Goal: Register for event/course

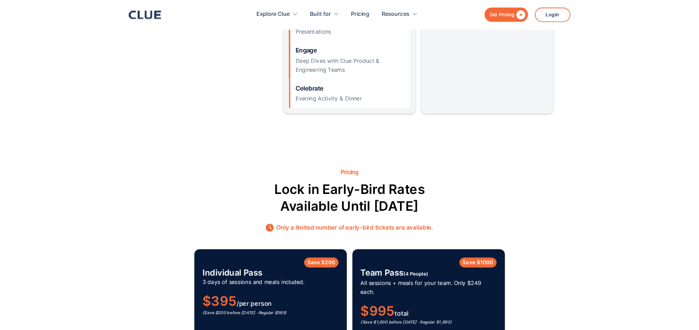
scroll to position [1245, 0]
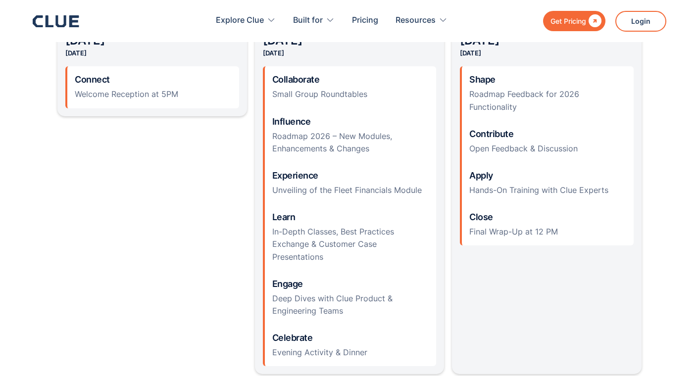
scroll to position [1021, 0]
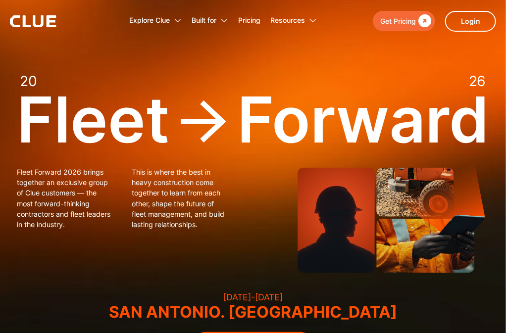
click at [272, 193] on div "Fleet Forward 2026 brings together an exclusive group of Clue customers — the m…" at bounding box center [253, 217] width 472 height 121
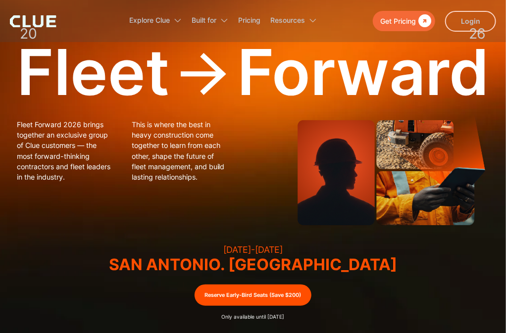
scroll to position [49, 0]
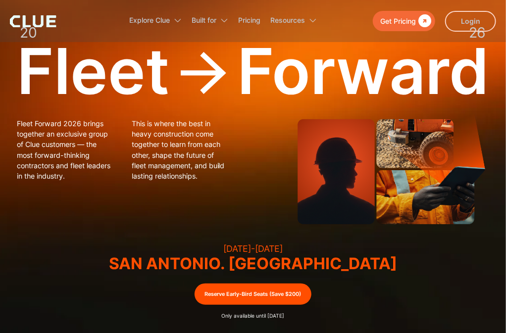
click at [272, 193] on div "Fleet Forward 2026 brings together an exclusive group of Clue customers — the m…" at bounding box center [253, 168] width 472 height 121
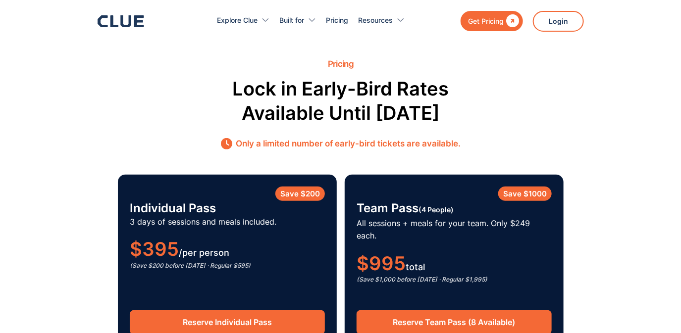
scroll to position [1431, 0]
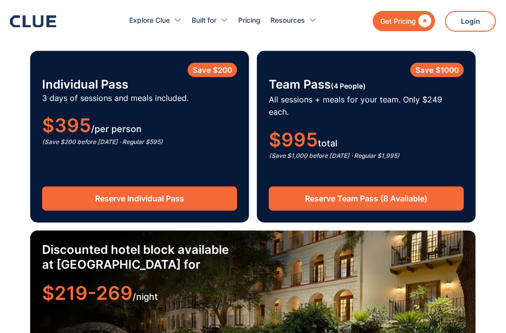
scroll to position [1432, 0]
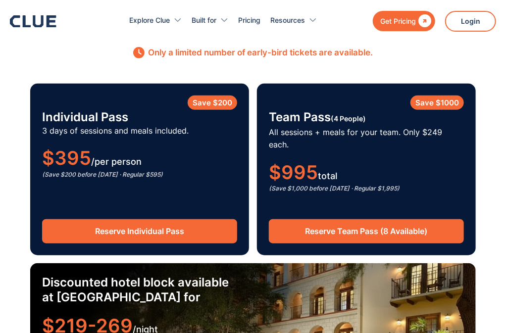
click at [325, 184] on div "Save $1000 Team Pass (4 People) All sessions + meals for your team. Only $249 e…" at bounding box center [366, 170] width 219 height 172
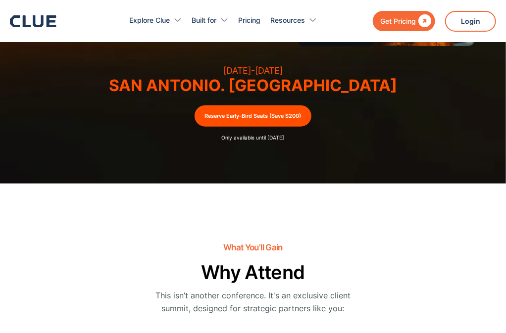
scroll to position [0, 0]
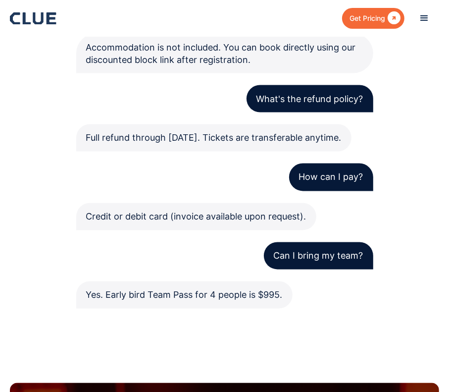
scroll to position [3244, 0]
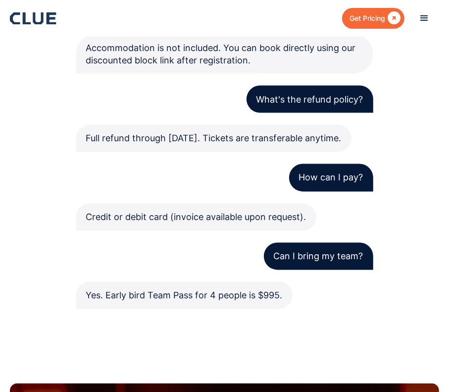
click at [411, 151] on div "FAQs Questions, Answered What’s included? All sessions, classes, event material…" at bounding box center [224, 75] width 429 height 469
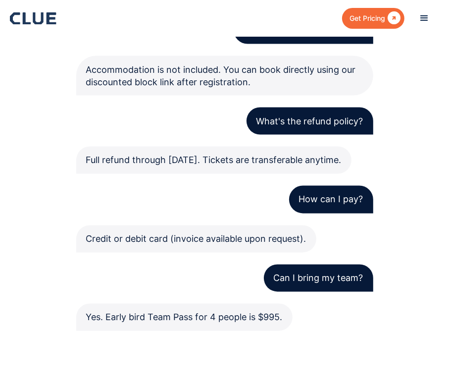
scroll to position [3244, 0]
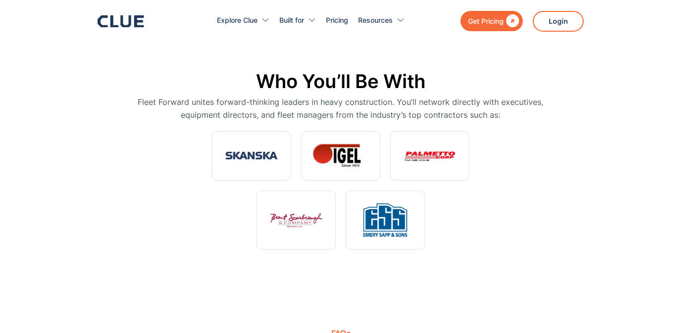
scroll to position [2677, 0]
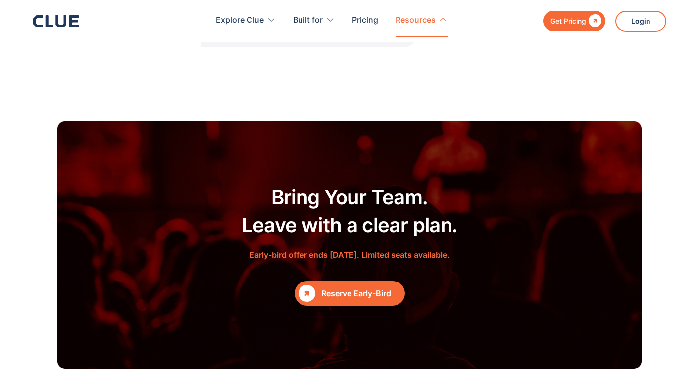
scroll to position [3465, 0]
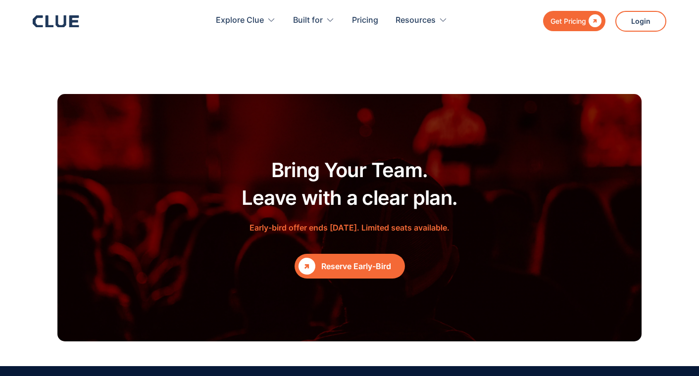
click at [343, 271] on div "Reserve Early-Bird" at bounding box center [361, 267] width 80 height 12
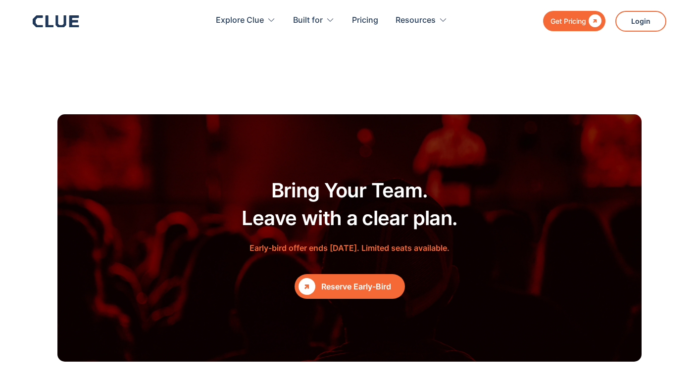
scroll to position [3833, 0]
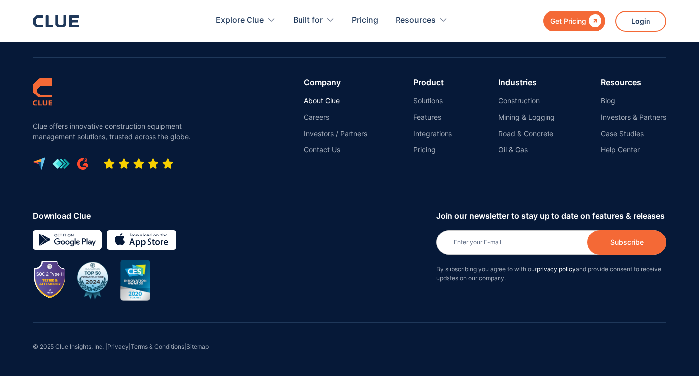
click at [331, 100] on link "About Clue" at bounding box center [335, 101] width 63 height 9
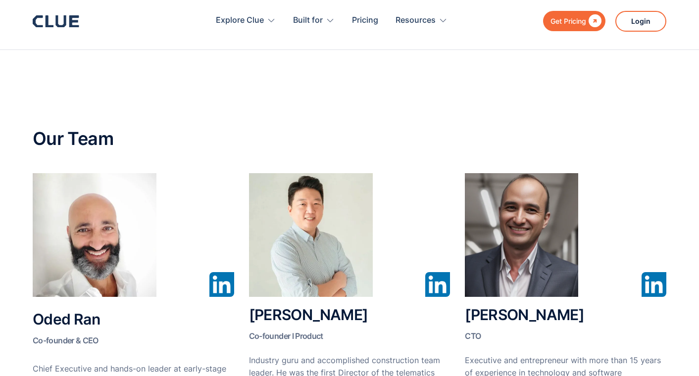
scroll to position [427, 0]
